Goal: Check status

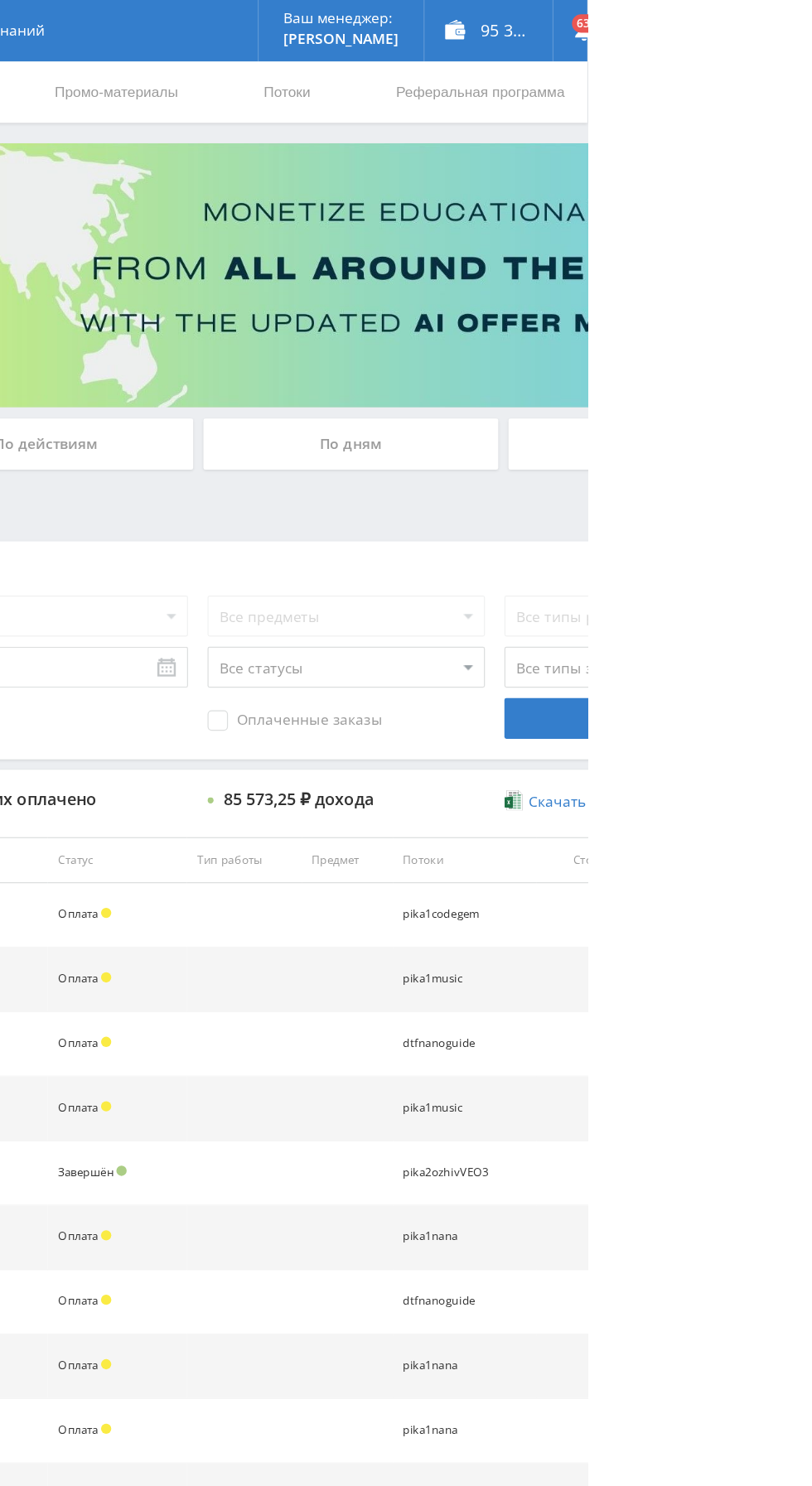
click at [661, 369] on div "По дням" at bounding box center [621, 360] width 239 height 41
click at [0, 0] on input "По дням" at bounding box center [0, 0] width 0 height 0
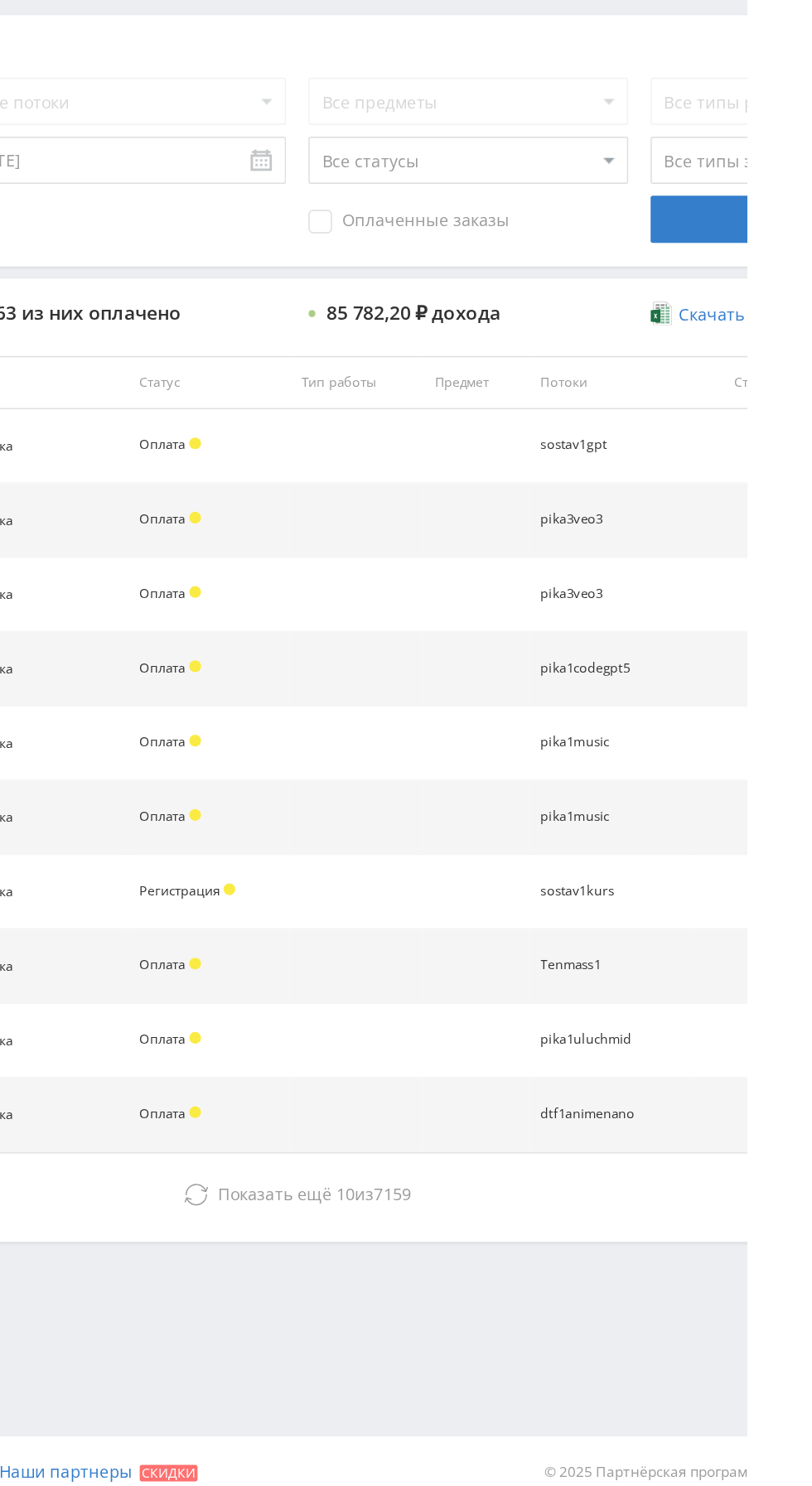
click at [504, 1276] on button "Показать ещё 10 из 7159" at bounding box center [497, 1266] width 944 height 33
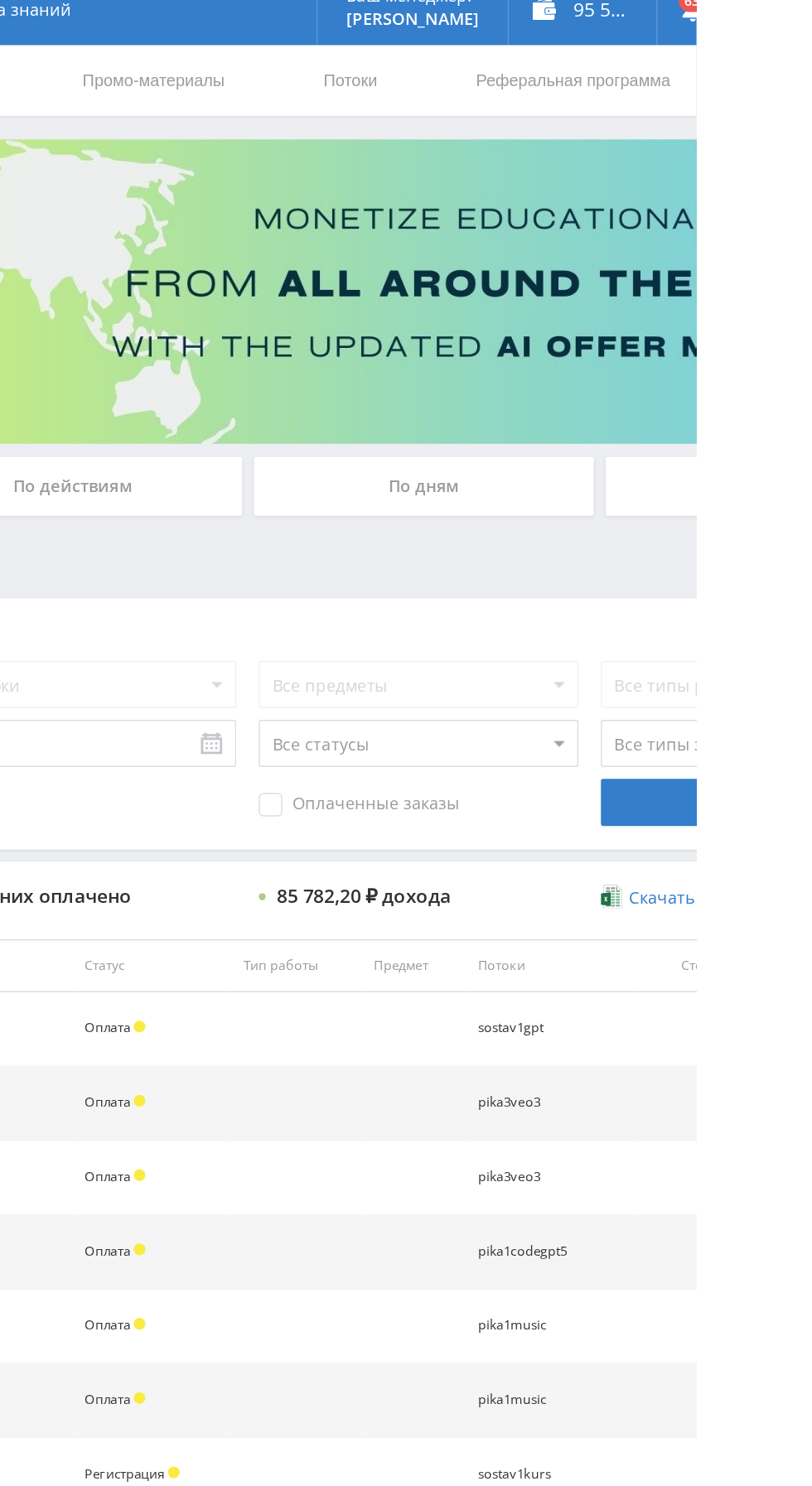
click at [657, 350] on div "По дням" at bounding box center [621, 360] width 239 height 41
click at [0, 0] on input "По дням" at bounding box center [0, 0] width 0 height 0
